Goal: Find contact information: Find contact information

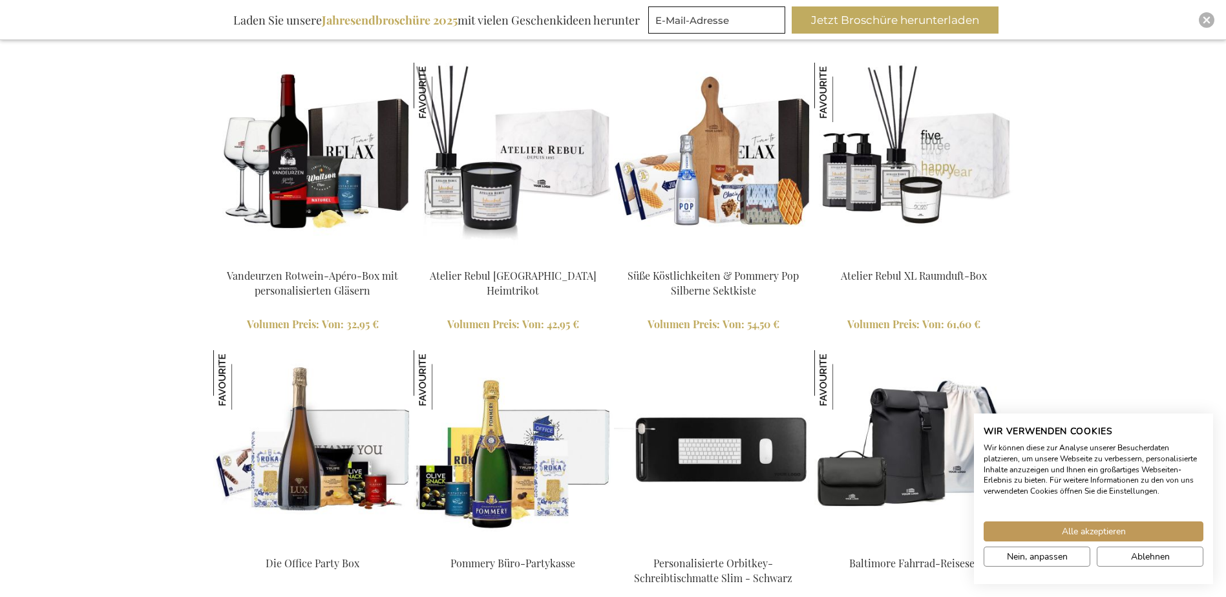
scroll to position [1422, 0]
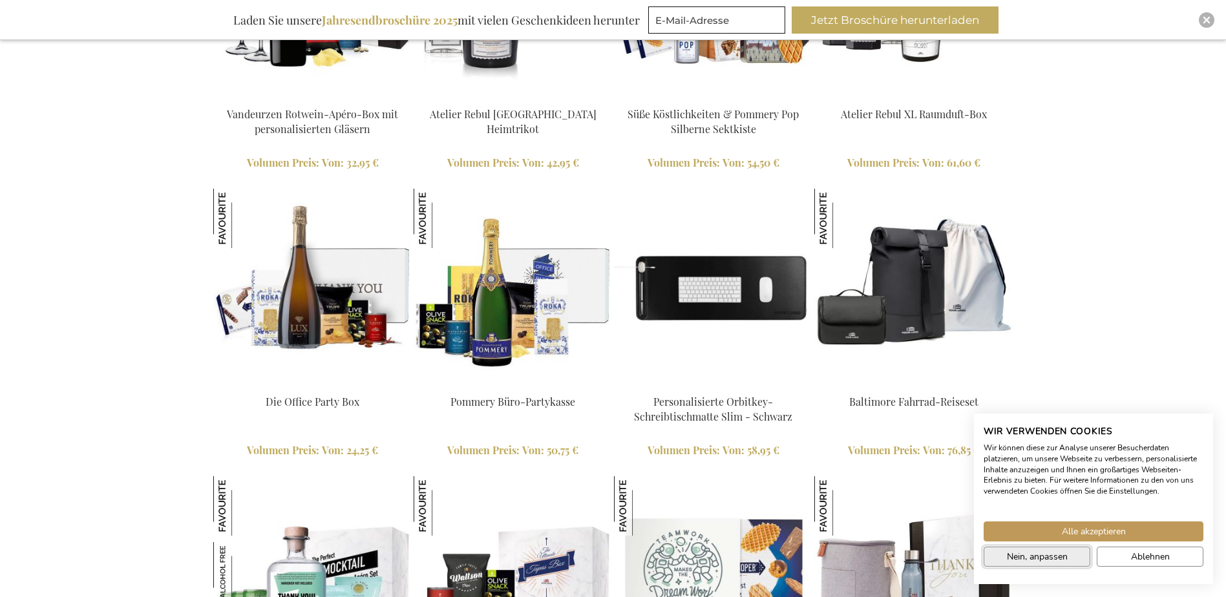
click at [976, 562] on span "Nein, anpassen" at bounding box center [1037, 557] width 61 height 14
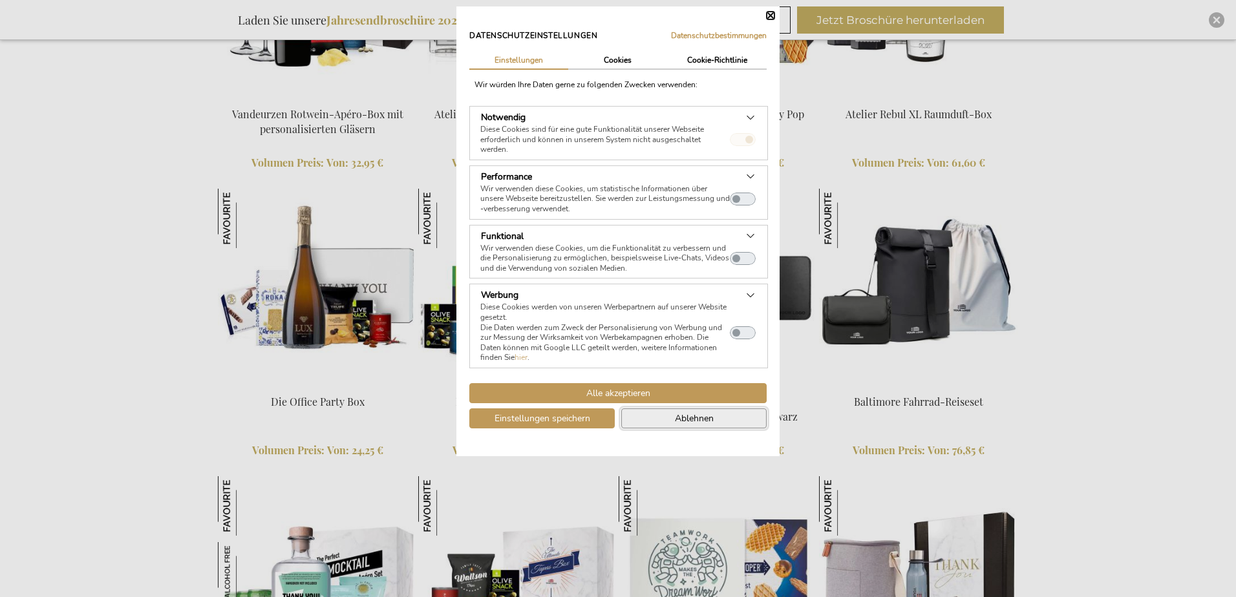
click at [687, 424] on span "Ablehnen" at bounding box center [694, 419] width 39 height 14
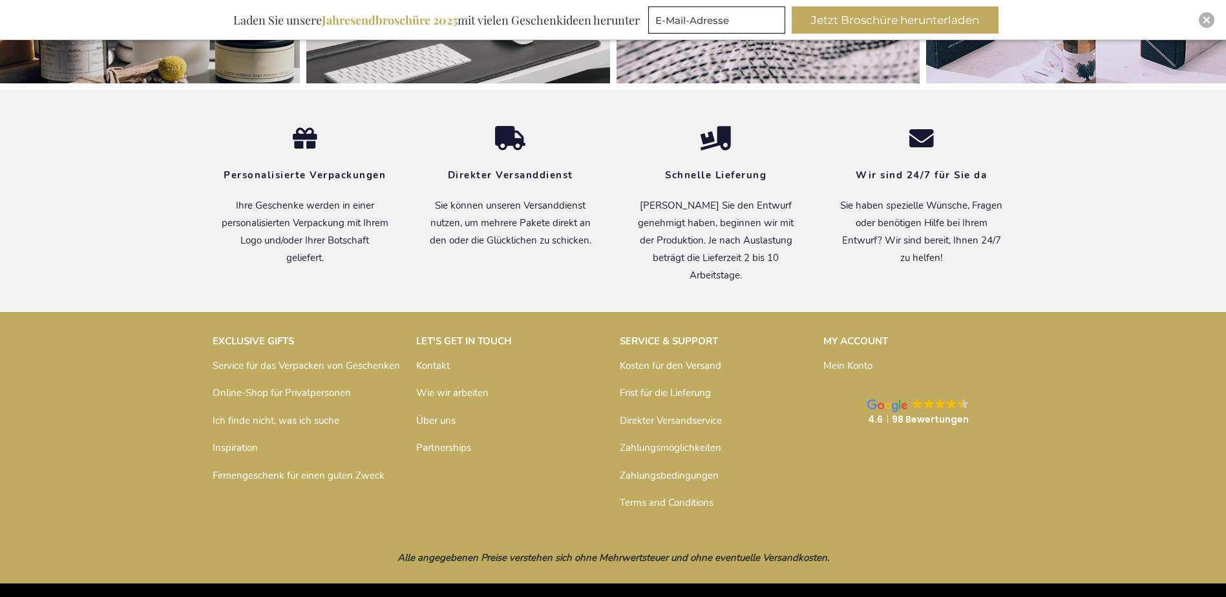
scroll to position [4342, 0]
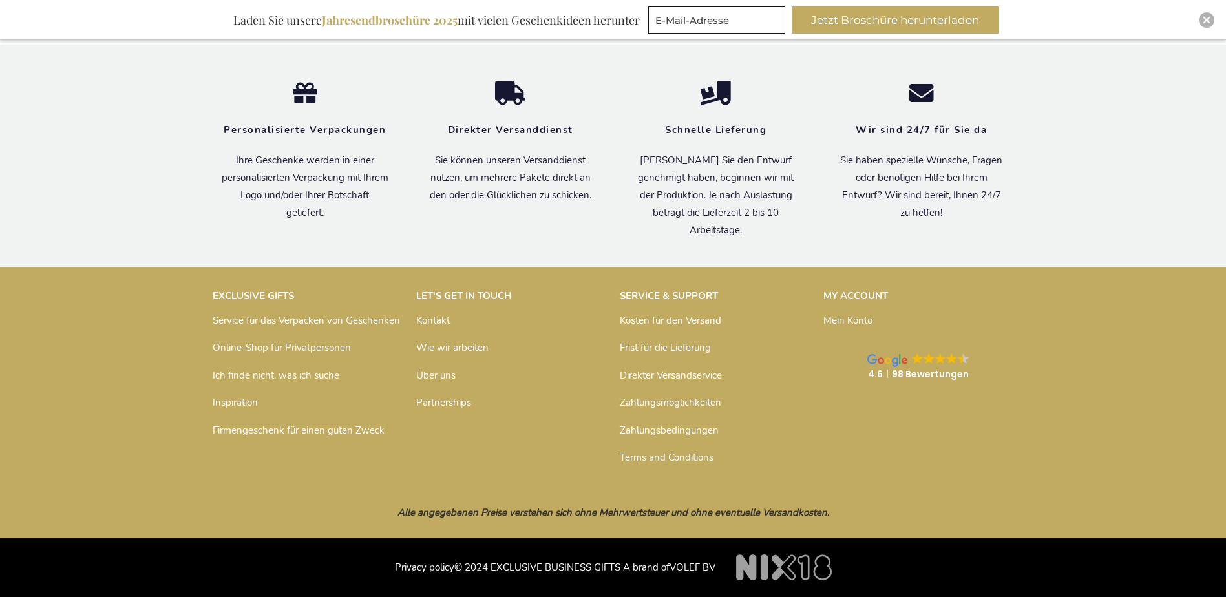
click at [427, 321] on link "Kontakt" at bounding box center [433, 320] width 34 height 13
